Goal: Find specific page/section

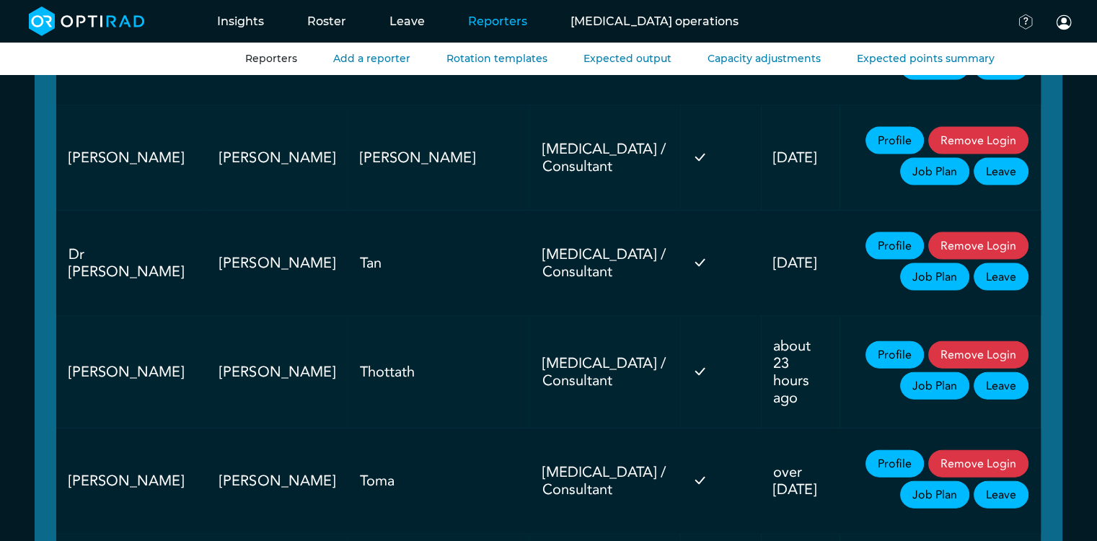
scroll to position [3092, 0]
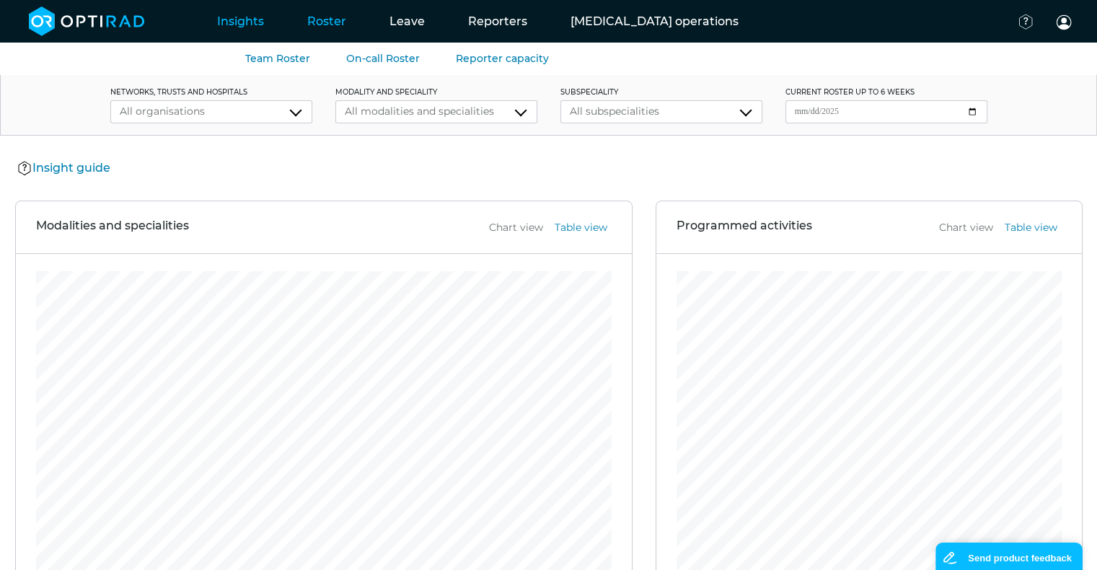
click at [329, 32] on link "Roster" at bounding box center [327, 21] width 82 height 57
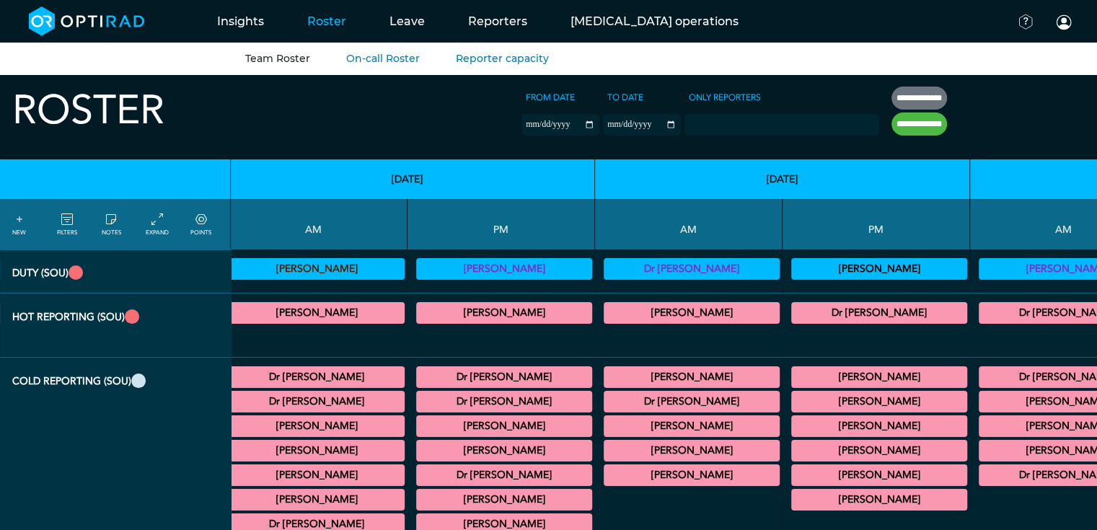
scroll to position [0, 421]
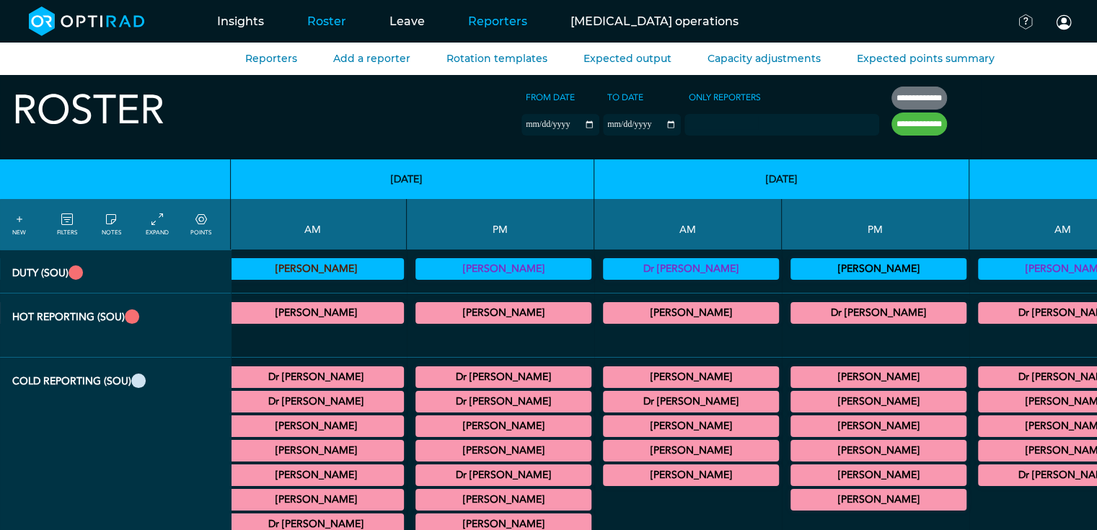
click at [483, 22] on link "Reporters" at bounding box center [498, 21] width 102 height 57
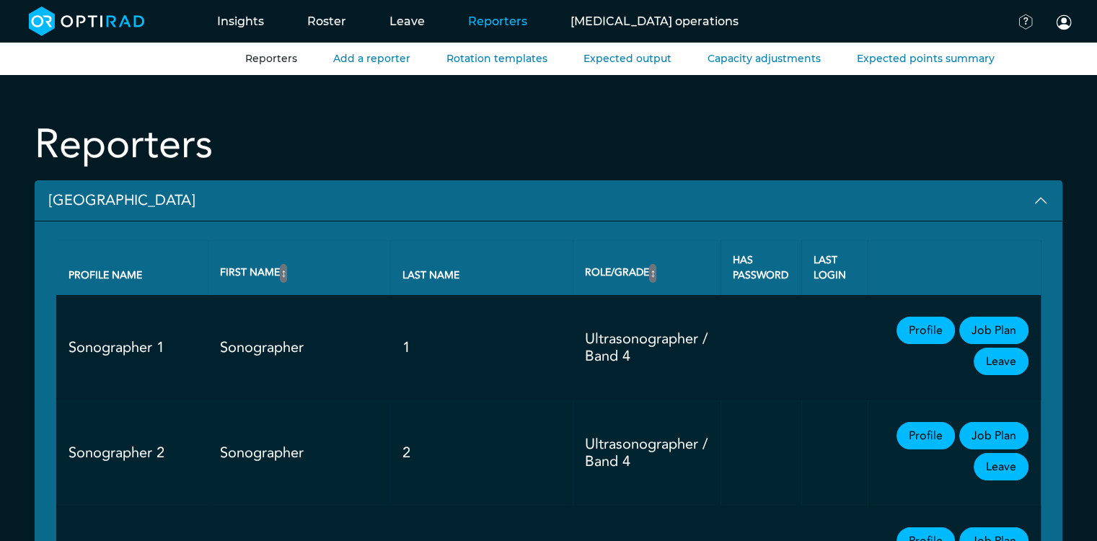
click at [110, 203] on button "[GEOGRAPHIC_DATA]" at bounding box center [549, 200] width 1028 height 41
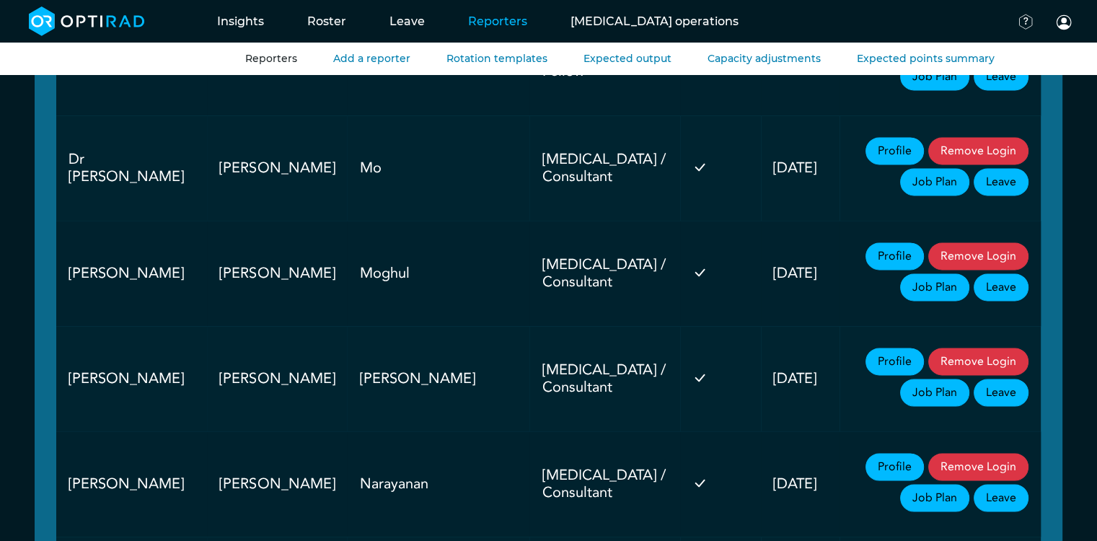
scroll to position [2031, 0]
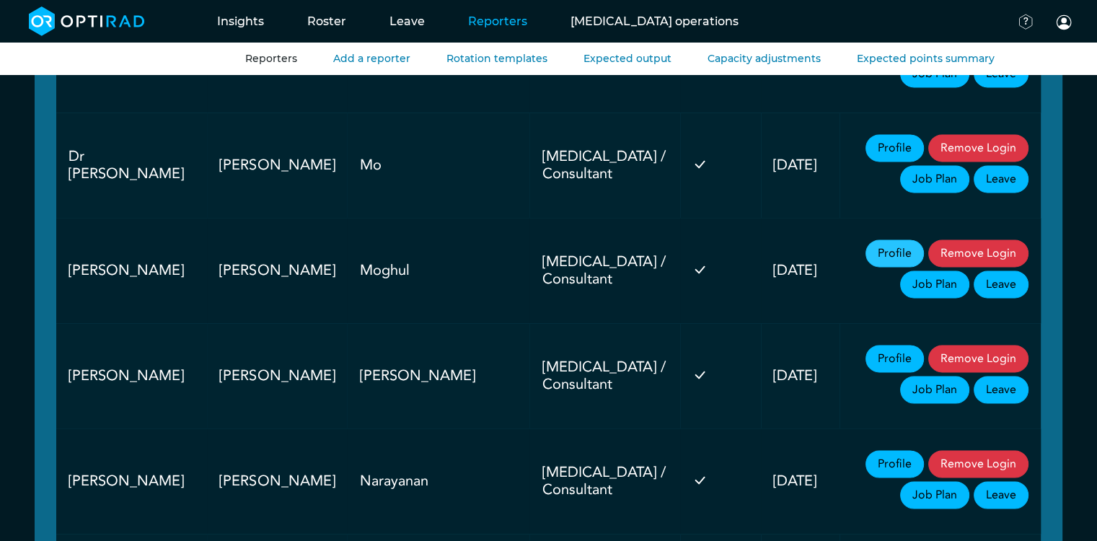
click at [866, 239] on link "Profile" at bounding box center [895, 252] width 58 height 27
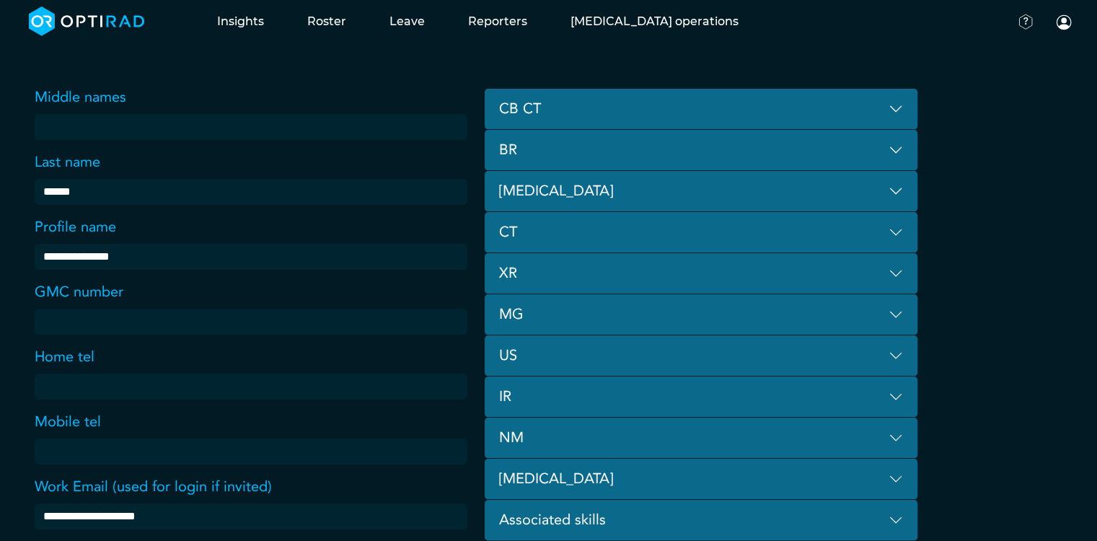
scroll to position [166, 0]
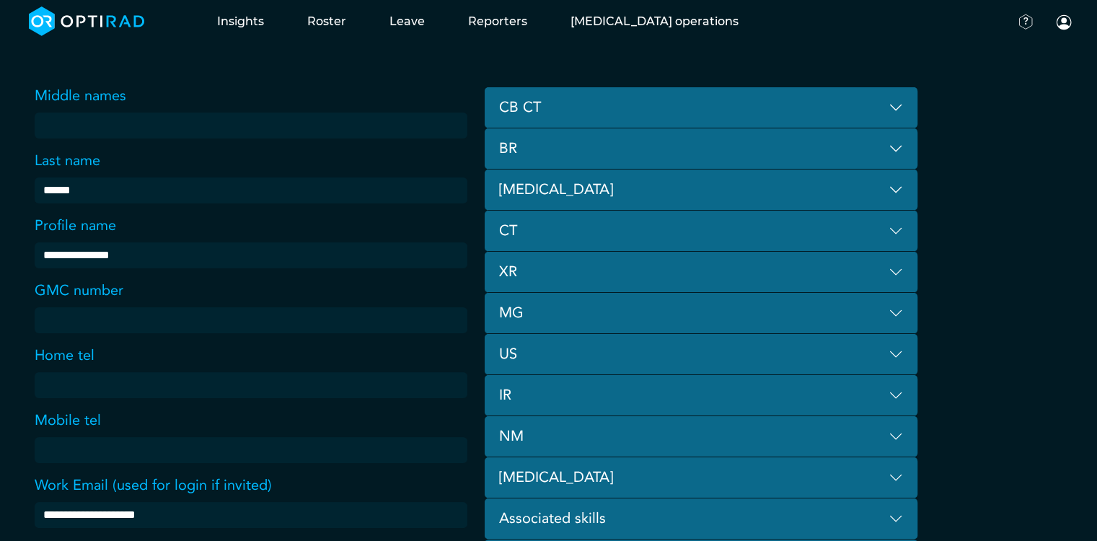
click at [894, 108] on button "CB CT" at bounding box center [701, 107] width 433 height 41
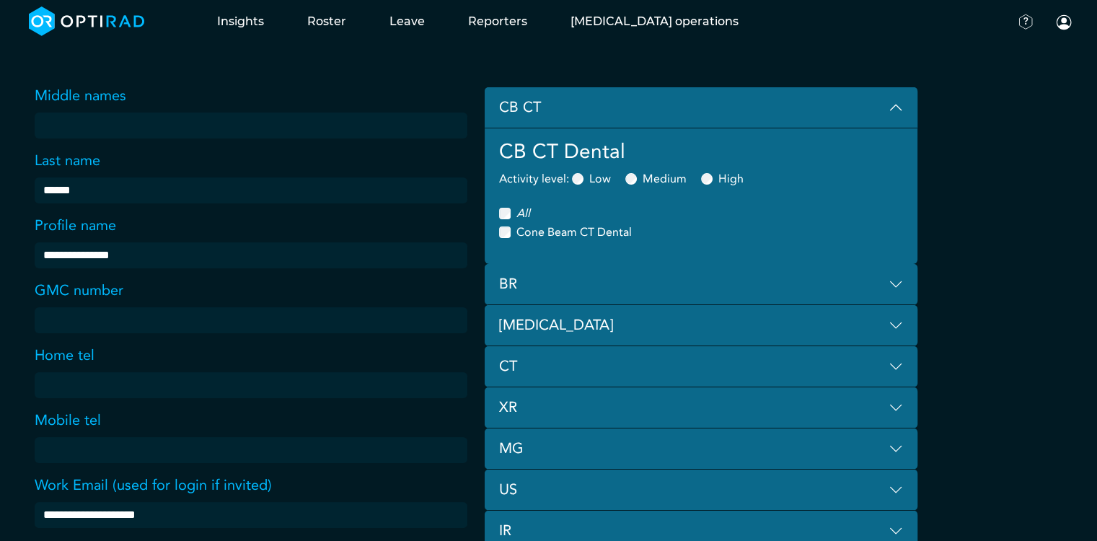
click at [901, 106] on button "CB CT" at bounding box center [701, 107] width 433 height 41
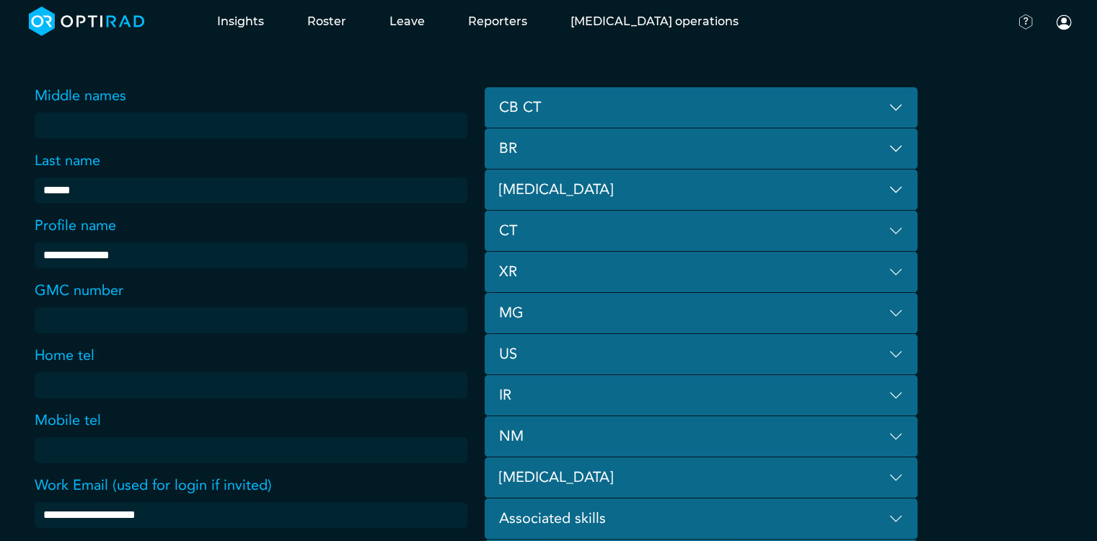
click at [785, 234] on button "CT" at bounding box center [701, 231] width 433 height 41
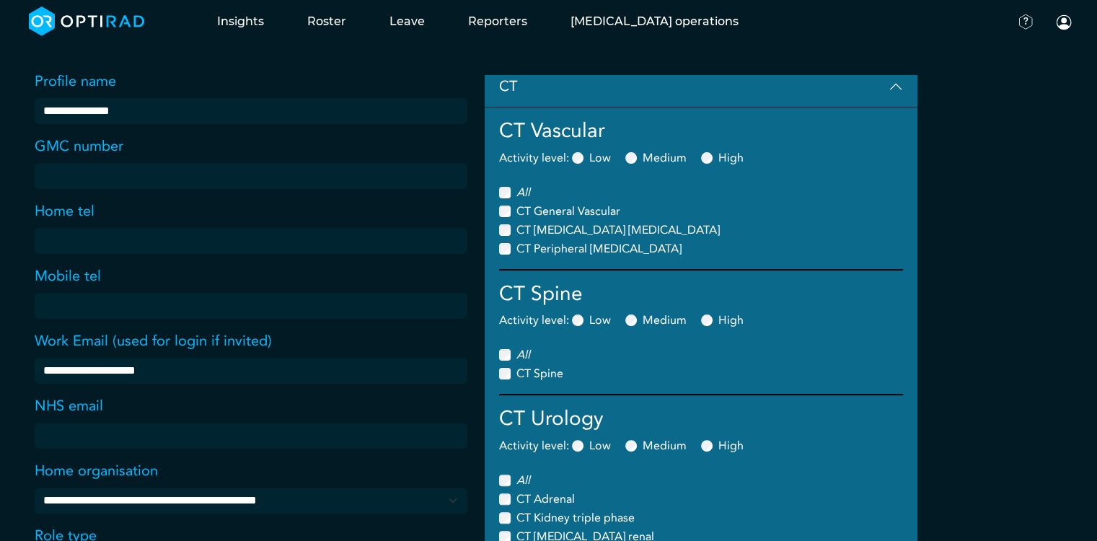
scroll to position [234, 0]
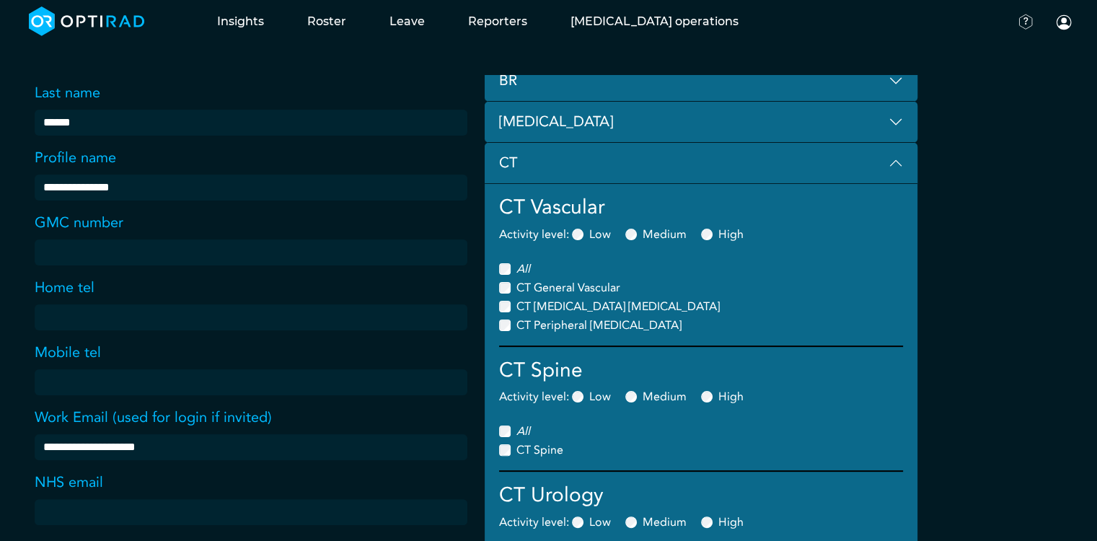
click at [897, 166] on button "CT" at bounding box center [701, 163] width 433 height 41
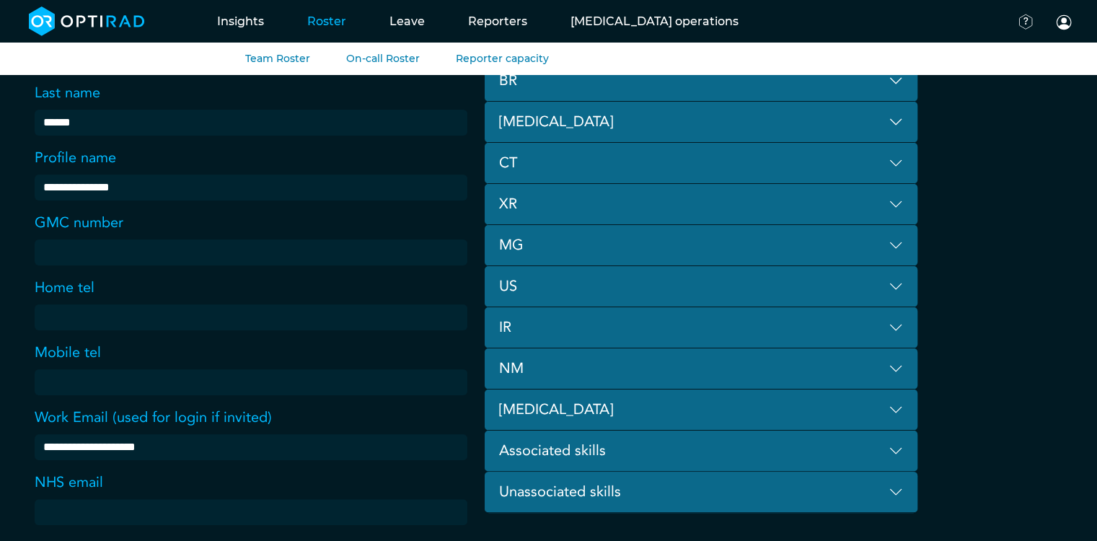
click at [338, 16] on link "Roster" at bounding box center [327, 21] width 82 height 57
